Goal: Transaction & Acquisition: Purchase product/service

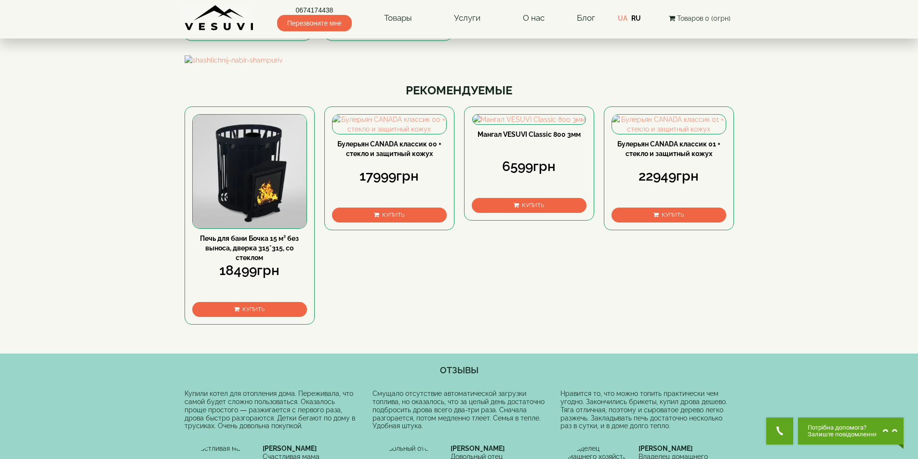
scroll to position [241, 0]
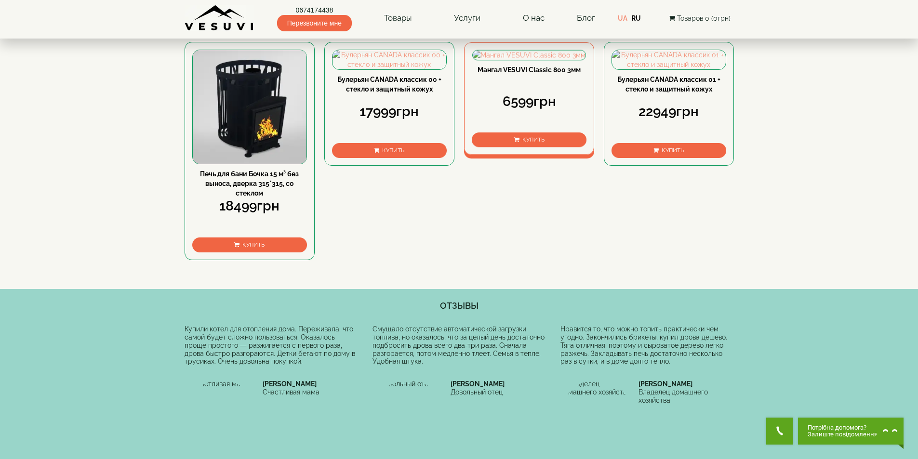
click at [506, 74] on link "Мангал VESUVI Classic 800 3мм" at bounding box center [529, 70] width 103 height 8
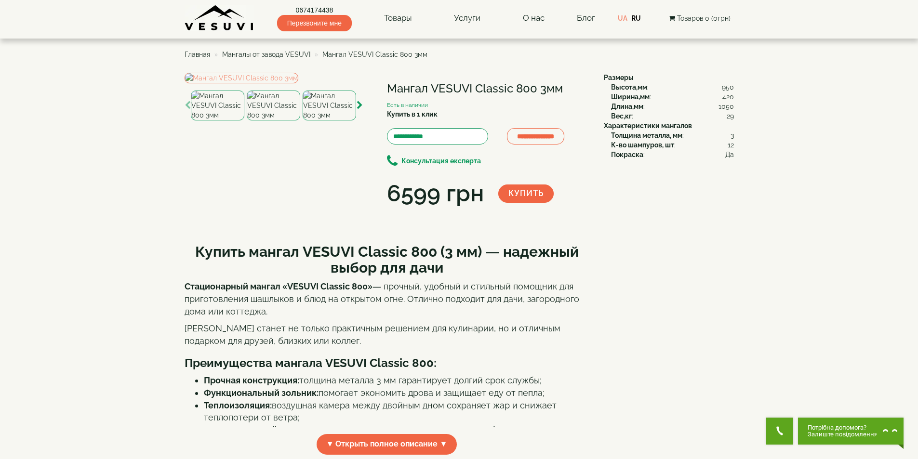
click at [319, 121] on img at bounding box center [330, 106] width 54 height 30
click at [363, 139] on div at bounding box center [274, 106] width 178 height 66
click at [255, 121] on img at bounding box center [274, 106] width 54 height 30
click at [226, 121] on img at bounding box center [218, 106] width 54 height 30
click at [250, 56] on span "Мангалы от завода VESUVI" at bounding box center [266, 55] width 88 height 8
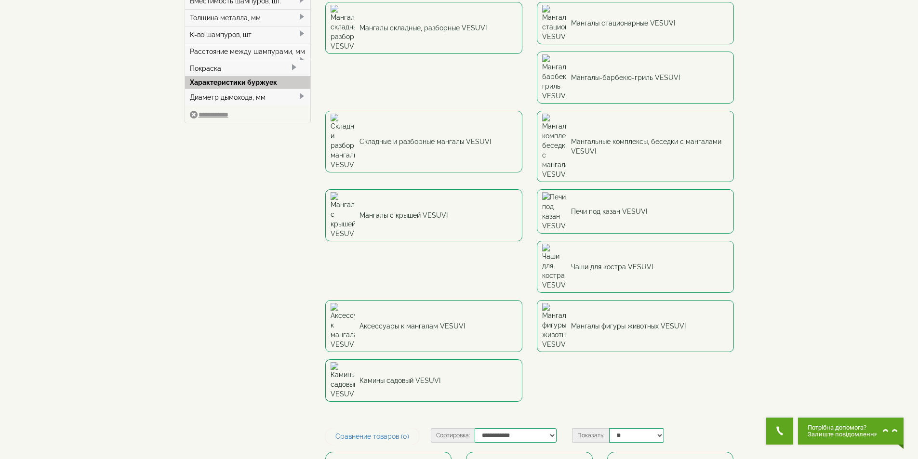
scroll to position [145, 0]
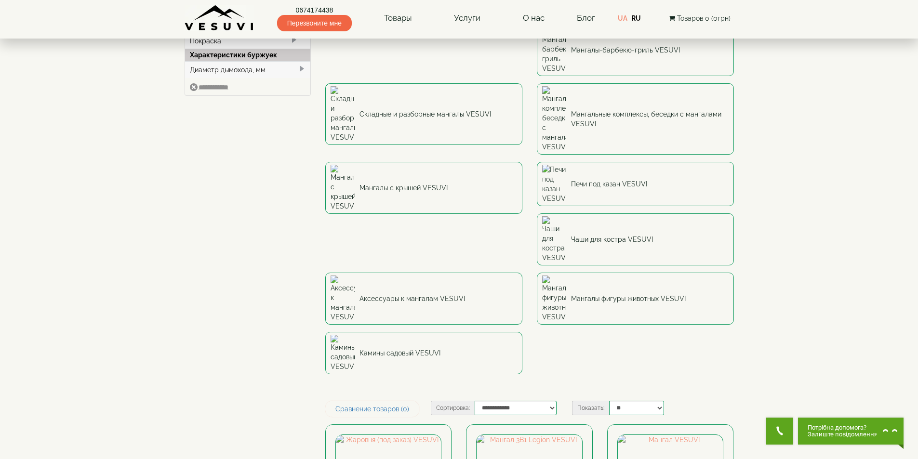
type input "***"
type input "******"
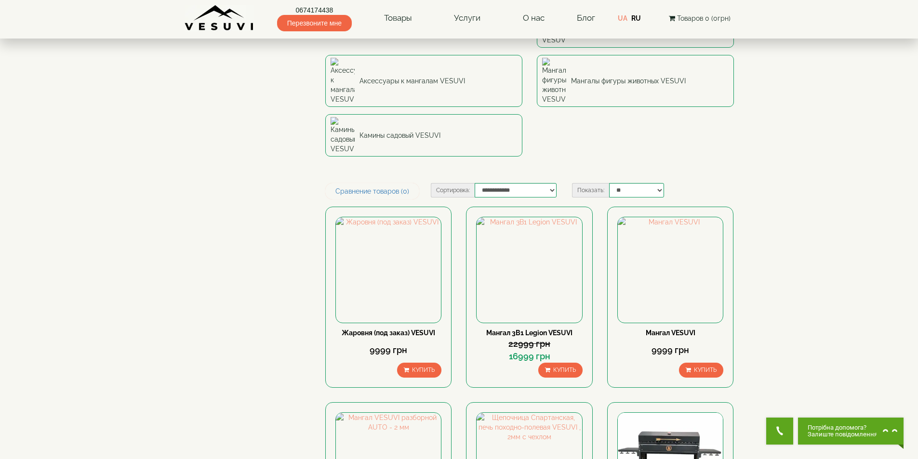
scroll to position [386, 0]
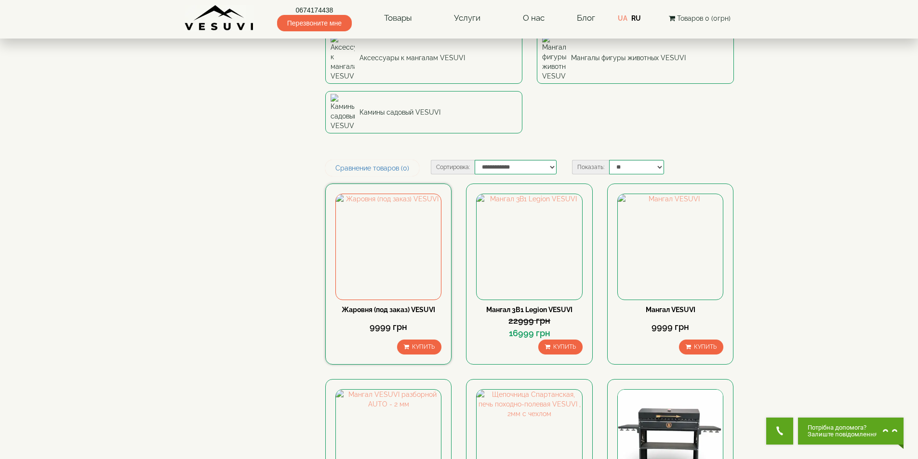
click at [391, 306] on link "Жаровня (под заказ) VESUVI" at bounding box center [389, 310] width 94 height 8
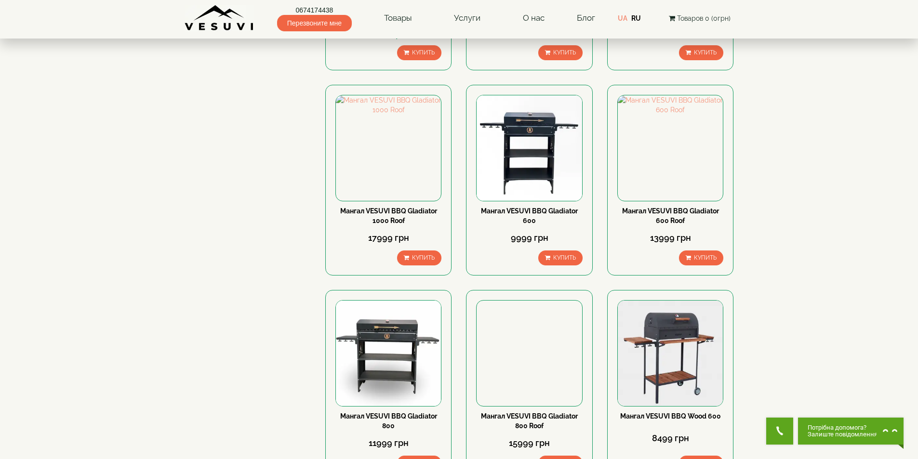
scroll to position [1061, 0]
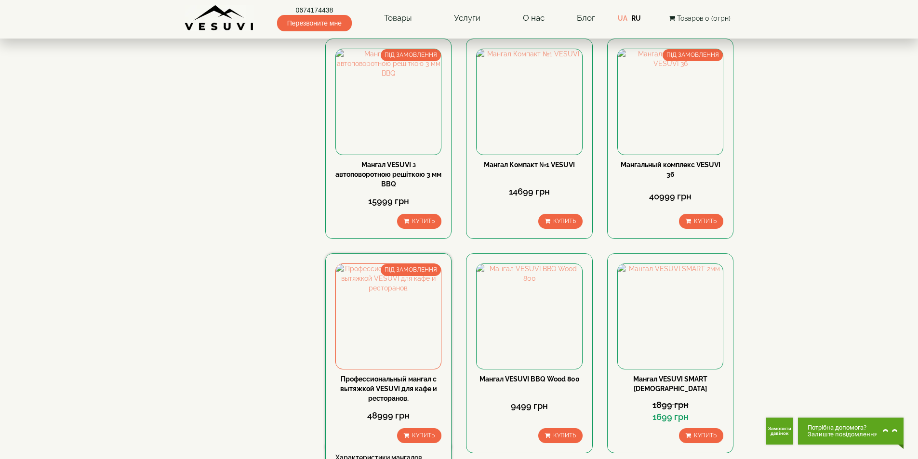
scroll to position [482, 0]
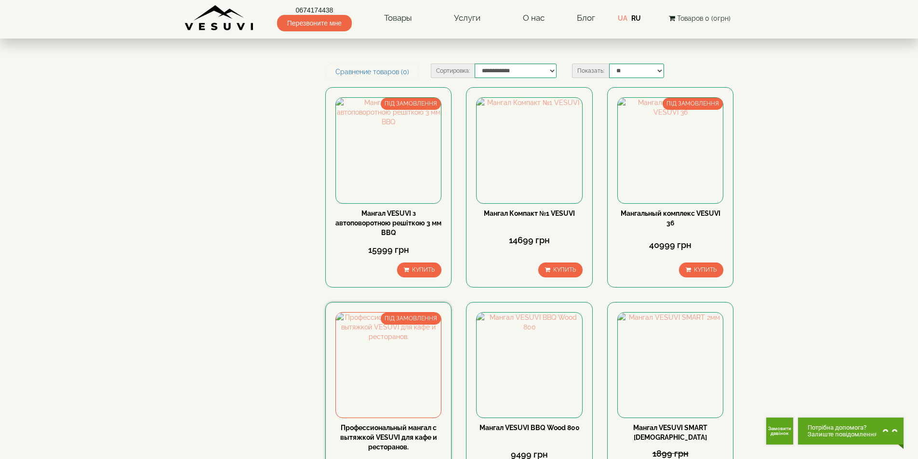
click at [375, 423] on div "Профессиональный мангал с вытяжкой VESUVI для кафе и ресторанов." at bounding box center [389, 437] width 106 height 29
click at [397, 424] on link "Профессиональный мангал с вытяжкой VESUVI для кафе и ресторанов." at bounding box center [388, 437] width 97 height 27
